Goal: Complete application form

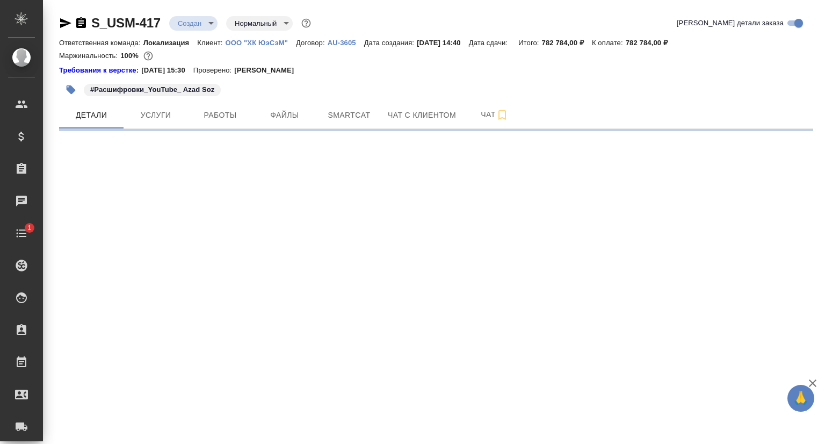
select select "RU"
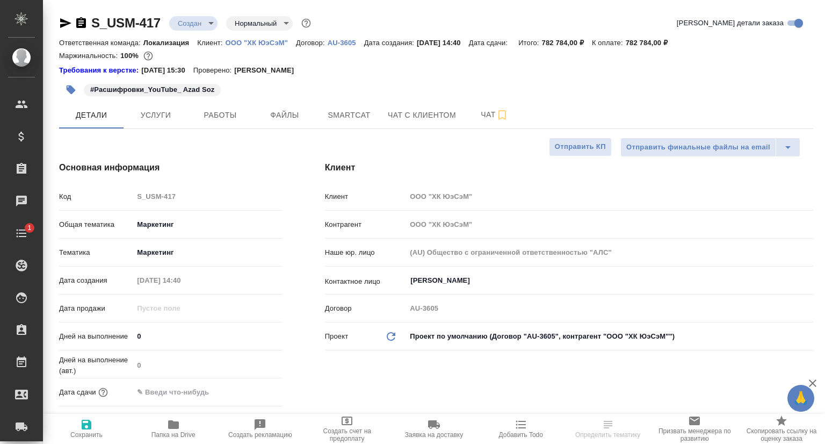
type textarea "x"
type input "[PERSON_NAME]"
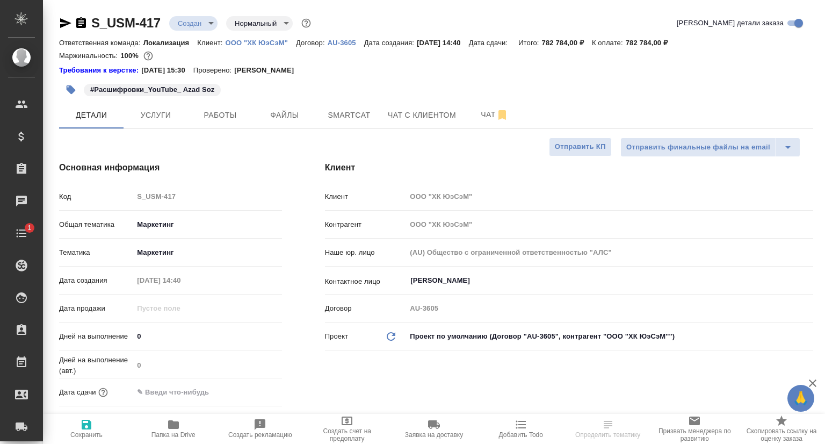
type textarea "x"
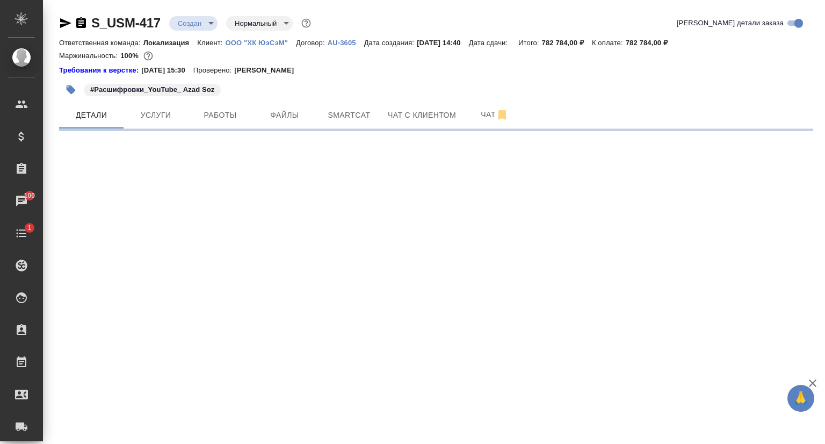
select select "RU"
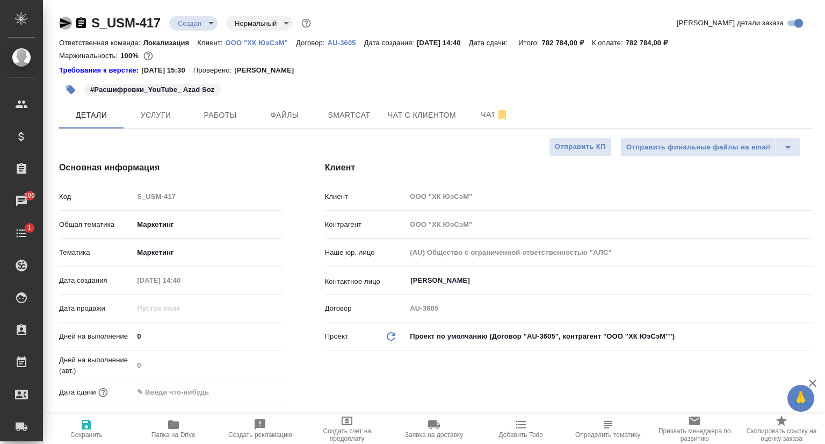
type textarea "x"
click at [63, 21] on icon "button" at bounding box center [65, 23] width 11 height 10
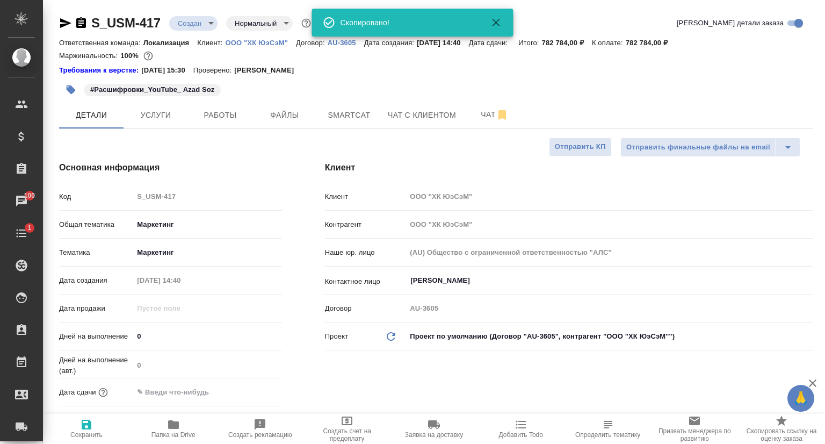
type textarea "x"
